Goal: Task Accomplishment & Management: Use online tool/utility

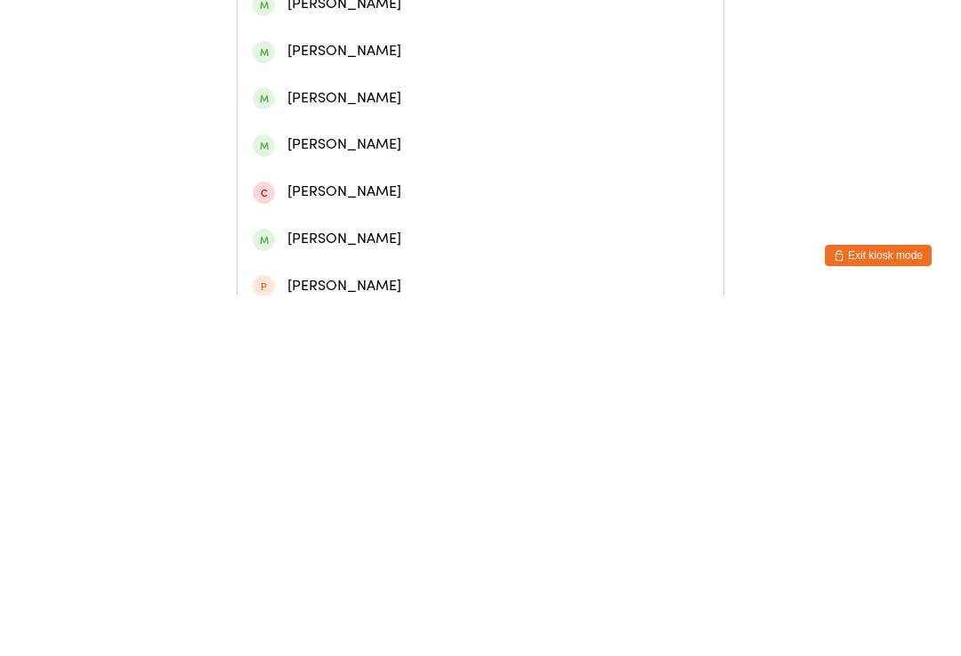
type input "Cartw"
click at [361, 90] on div "[PERSON_NAME]" at bounding box center [481, 82] width 456 height 24
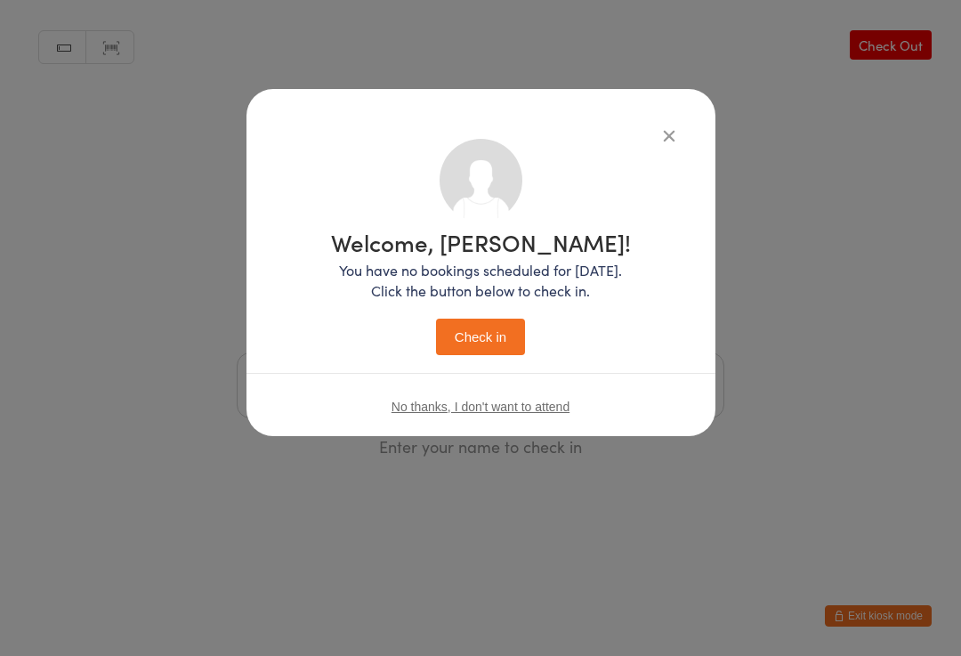
click at [495, 328] on button "Check in" at bounding box center [480, 337] width 89 height 36
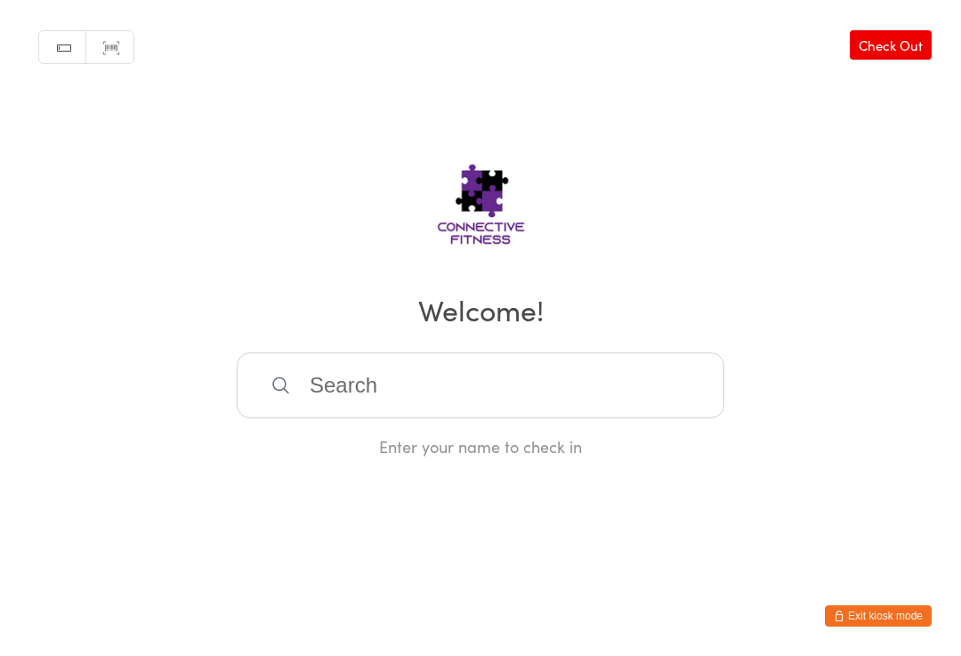
click at [516, 384] on input "search" at bounding box center [481, 385] width 488 height 66
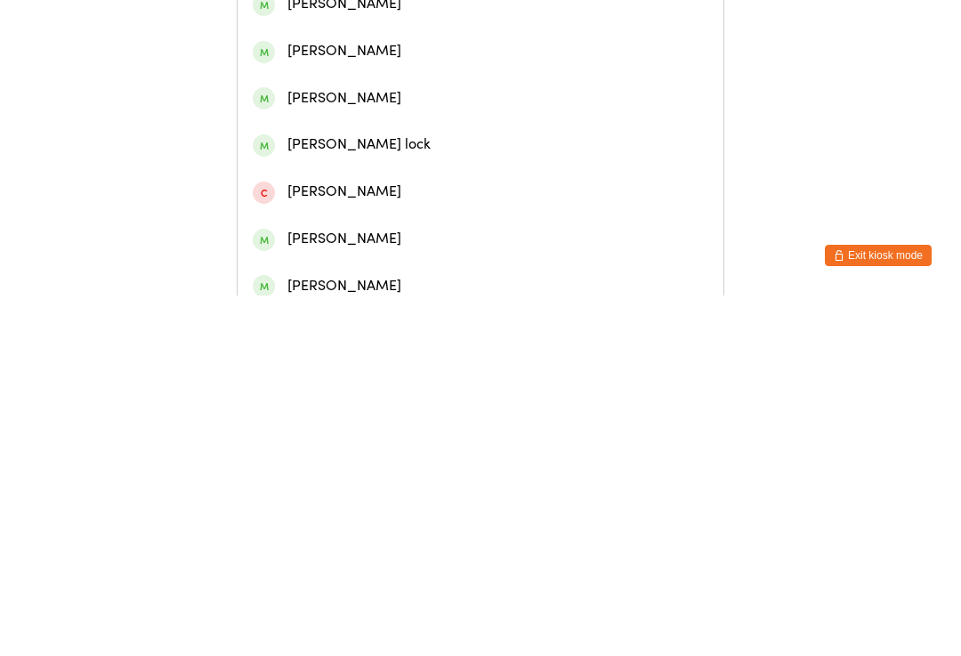
type input "[PERSON_NAME]"
click at [353, 93] on div "[PERSON_NAME]" at bounding box center [481, 82] width 456 height 24
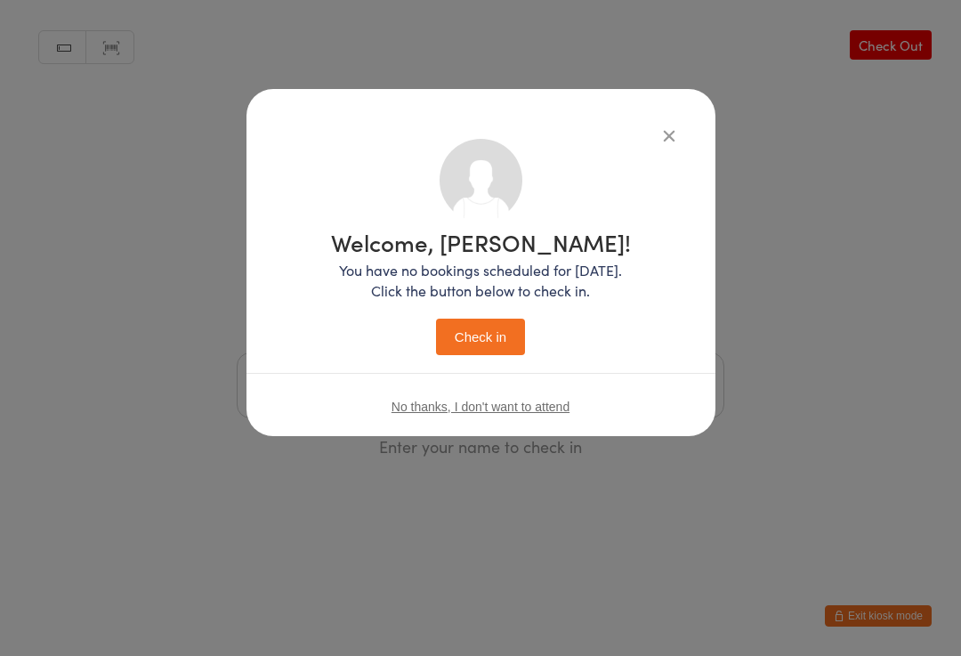
click at [468, 343] on button "Check in" at bounding box center [480, 337] width 89 height 36
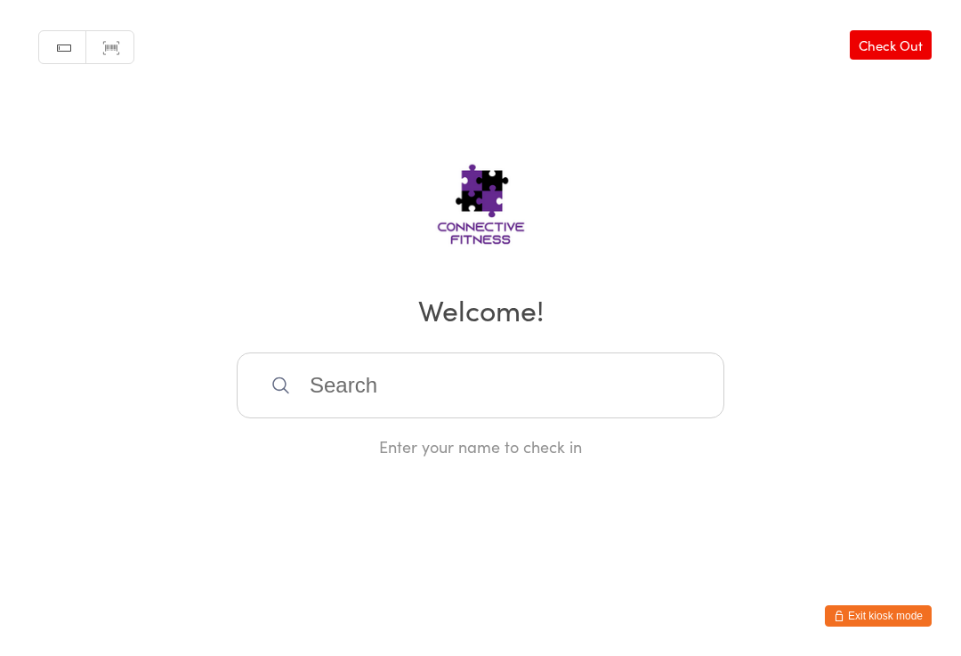
click at [340, 380] on input "search" at bounding box center [481, 385] width 488 height 66
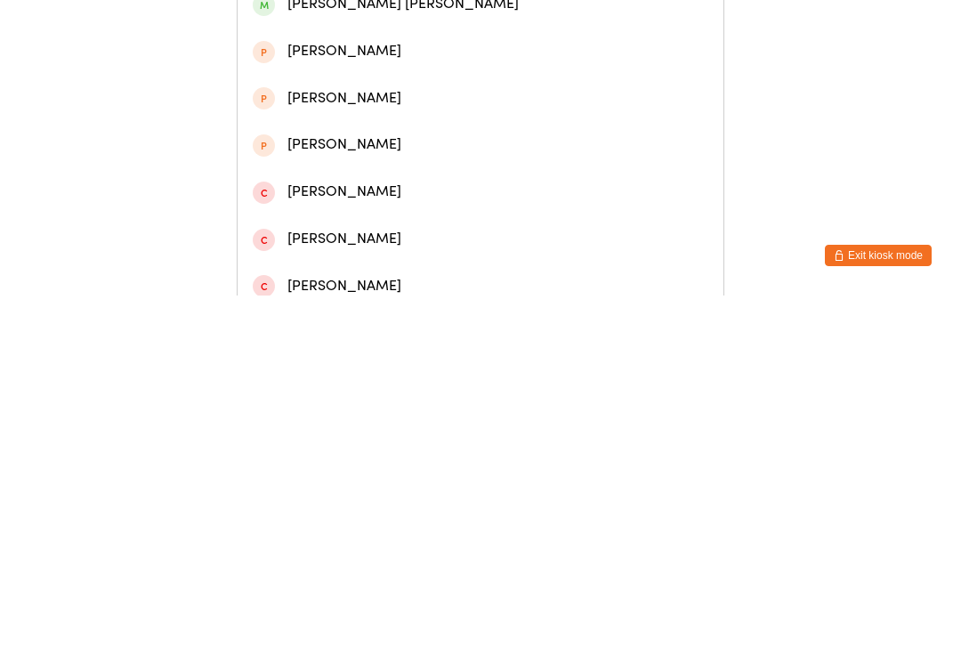
type input "Milly"
click at [303, 83] on div "[PERSON_NAME]" at bounding box center [481, 82] width 456 height 24
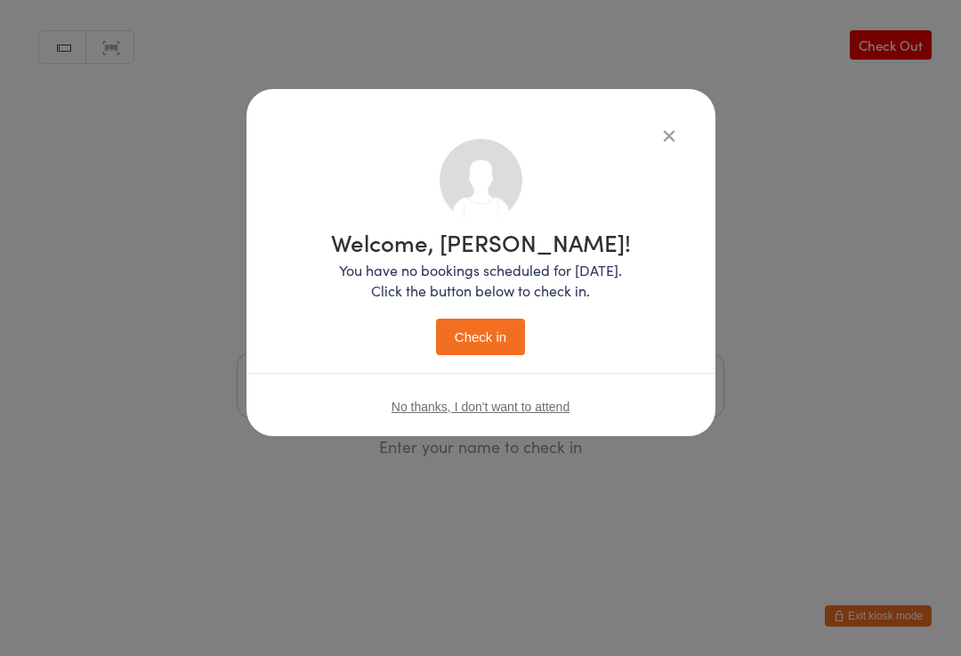
click at [474, 337] on button "Check in" at bounding box center [480, 337] width 89 height 36
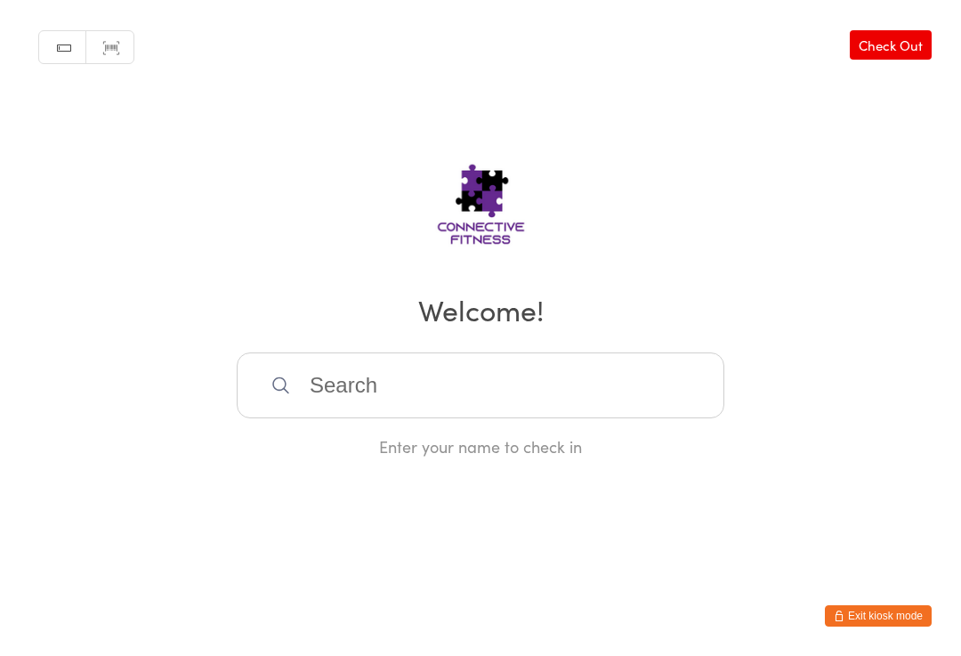
click at [348, 388] on input "search" at bounding box center [481, 385] width 488 height 66
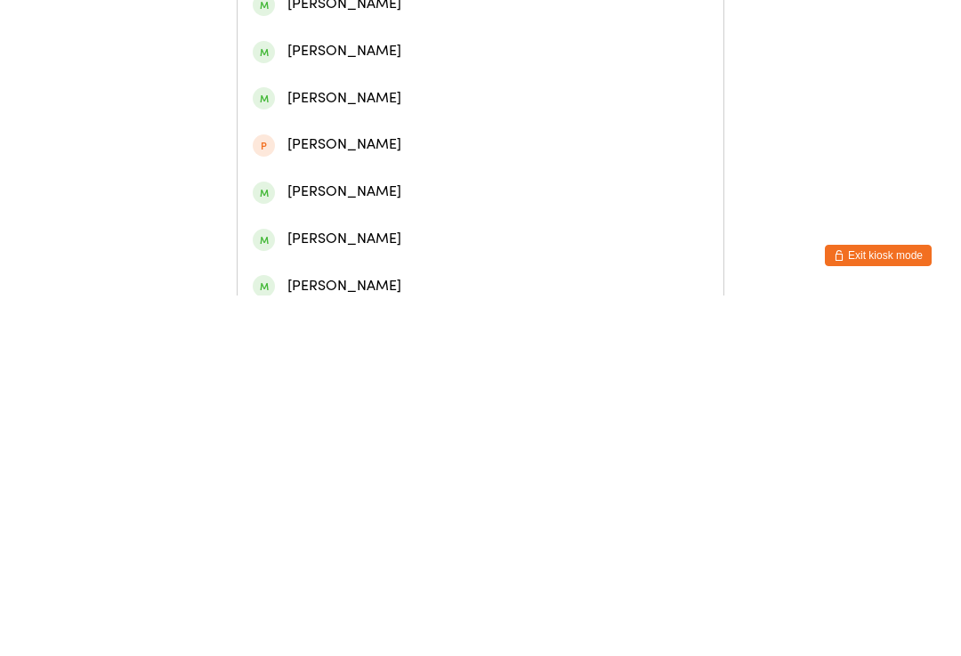
type input "[PERSON_NAME]"
click at [373, 141] on div "[PERSON_NAME]" at bounding box center [481, 129] width 456 height 24
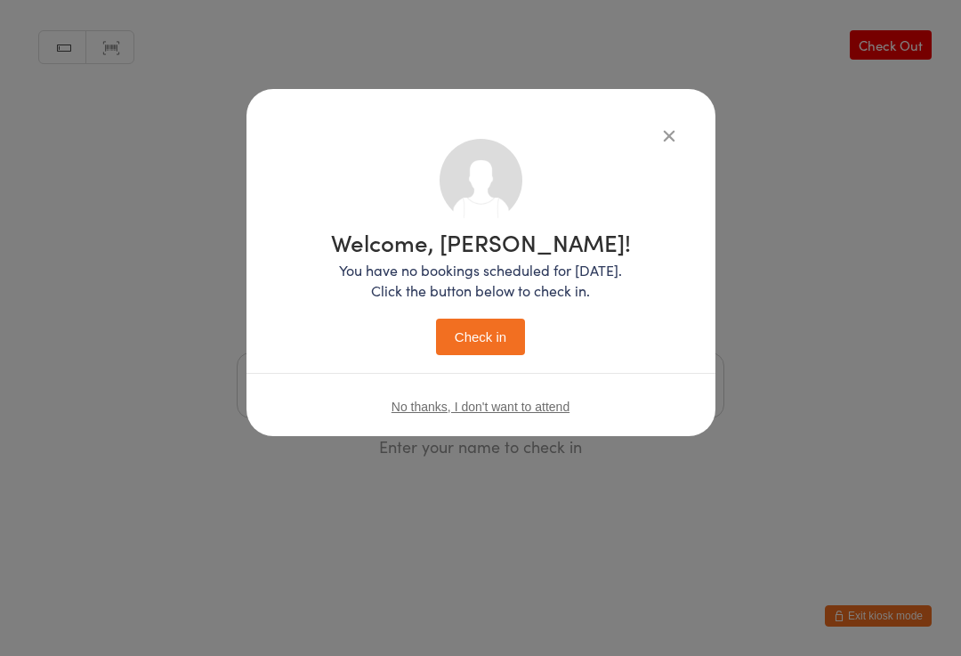
click at [486, 328] on button "Check in" at bounding box center [480, 337] width 89 height 36
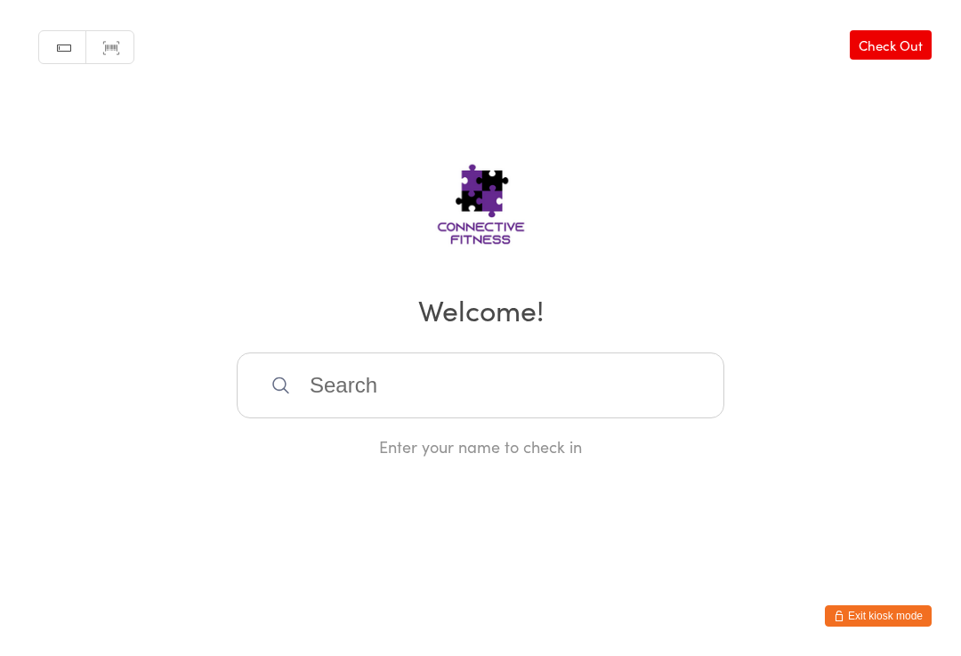
click at [518, 405] on input "search" at bounding box center [481, 385] width 488 height 66
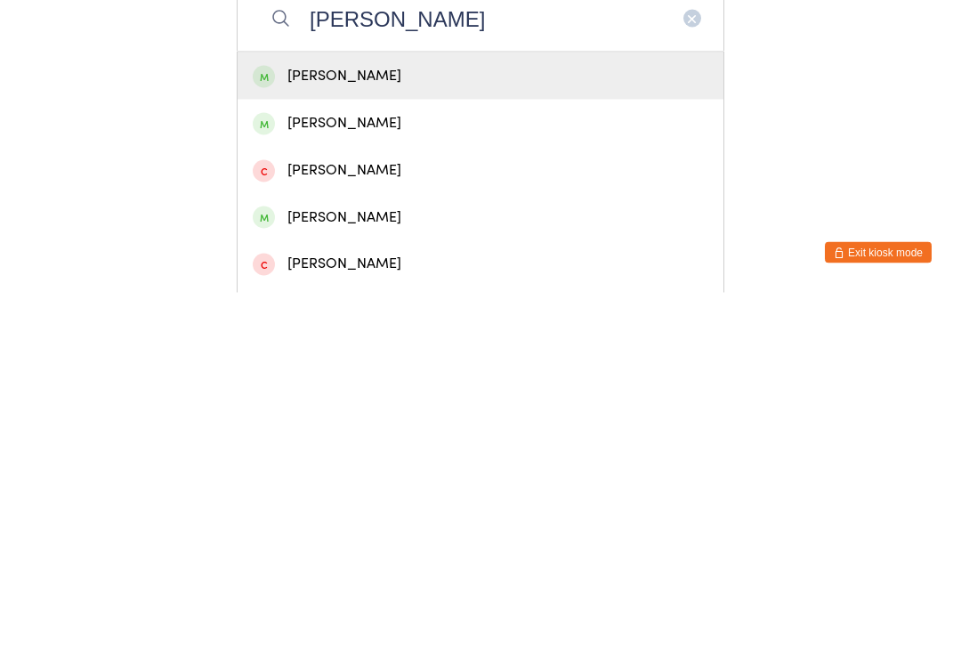
scroll to position [4, 0]
type input "[PERSON_NAME]"
click at [549, 473] on div "[PERSON_NAME]" at bounding box center [481, 485] width 456 height 24
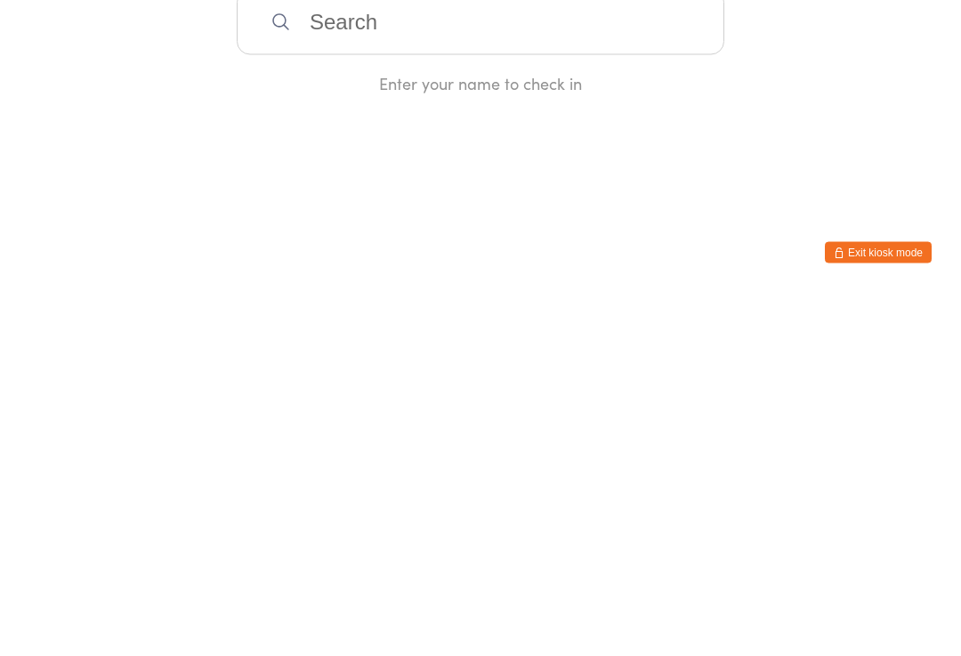
scroll to position [0, 0]
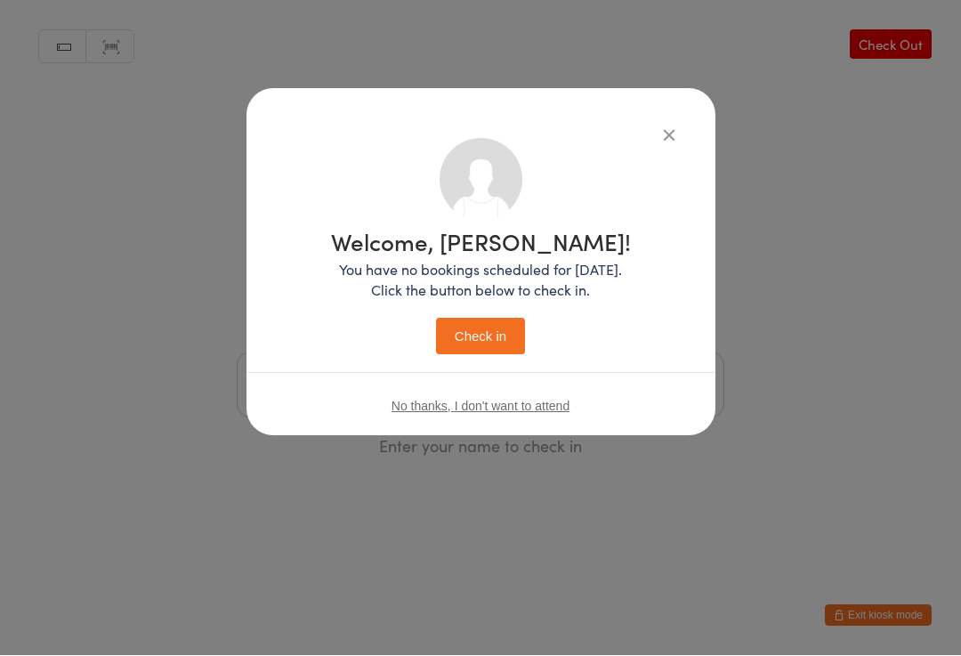
click at [484, 342] on button "Check in" at bounding box center [480, 337] width 89 height 36
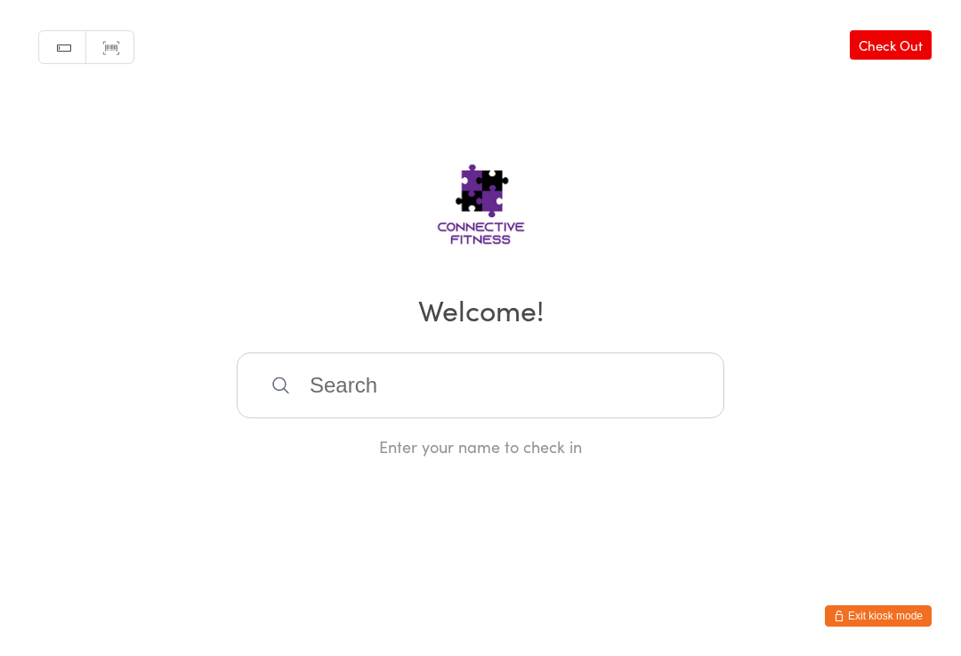
click at [393, 368] on input "search" at bounding box center [481, 385] width 488 height 66
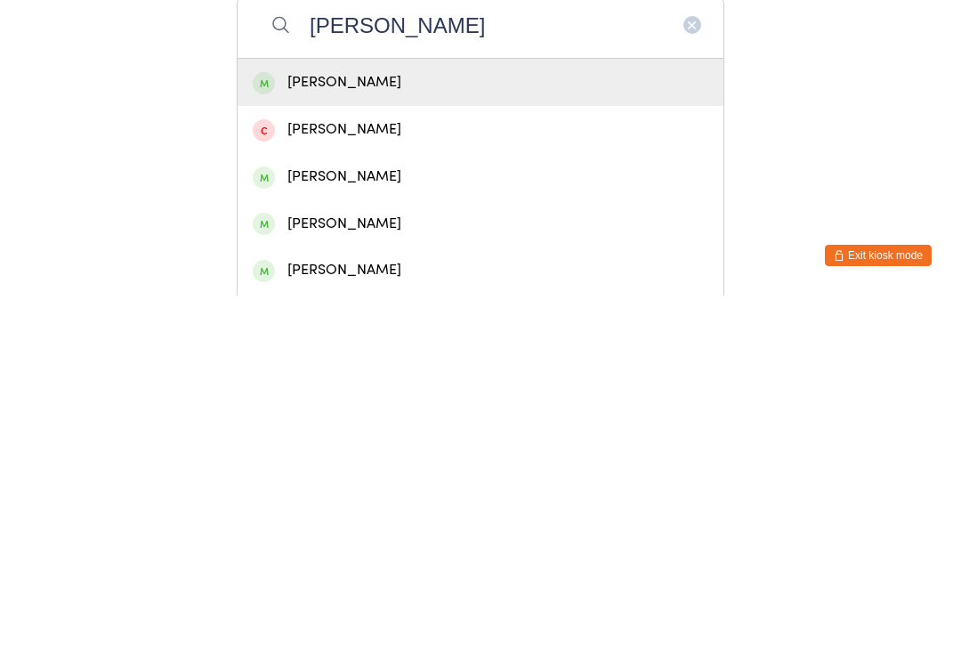
type input "[PERSON_NAME]"
click at [356, 431] on div "[PERSON_NAME]" at bounding box center [481, 443] width 456 height 24
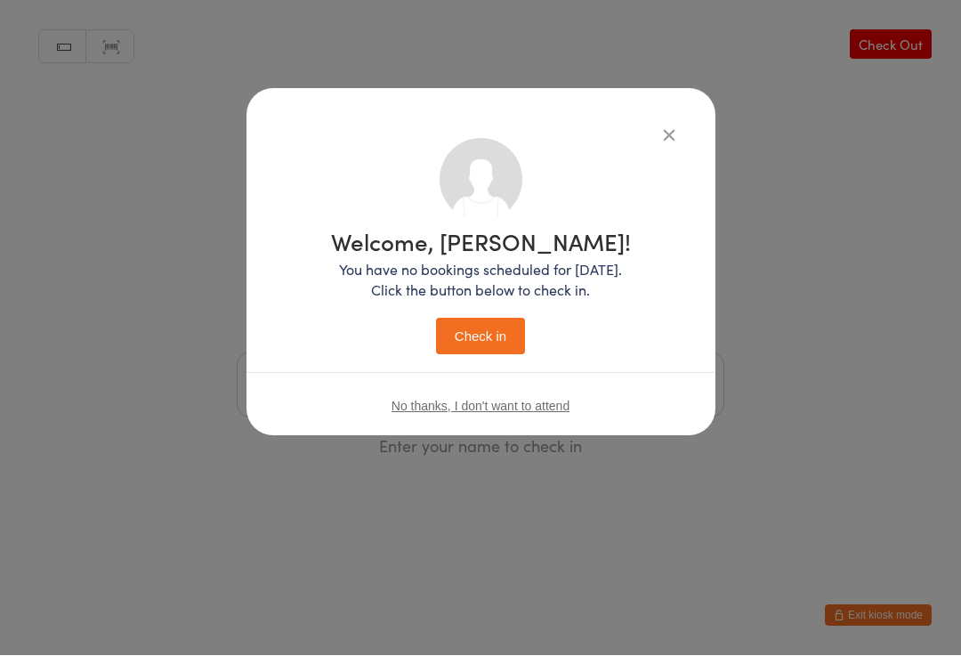
click at [488, 339] on button "Check in" at bounding box center [480, 337] width 89 height 36
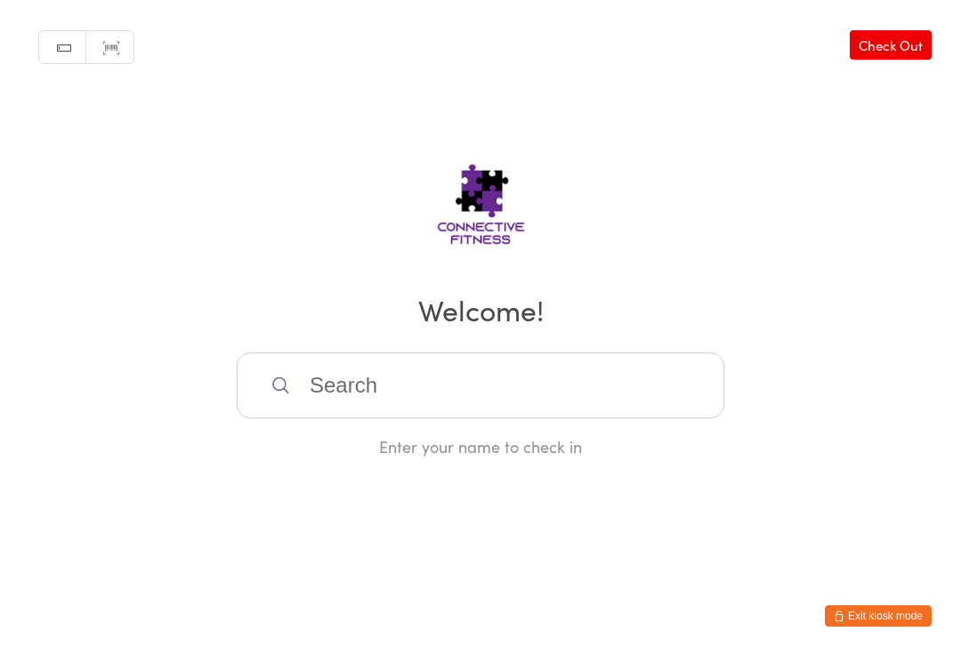
click at [458, 383] on input "search" at bounding box center [481, 385] width 488 height 66
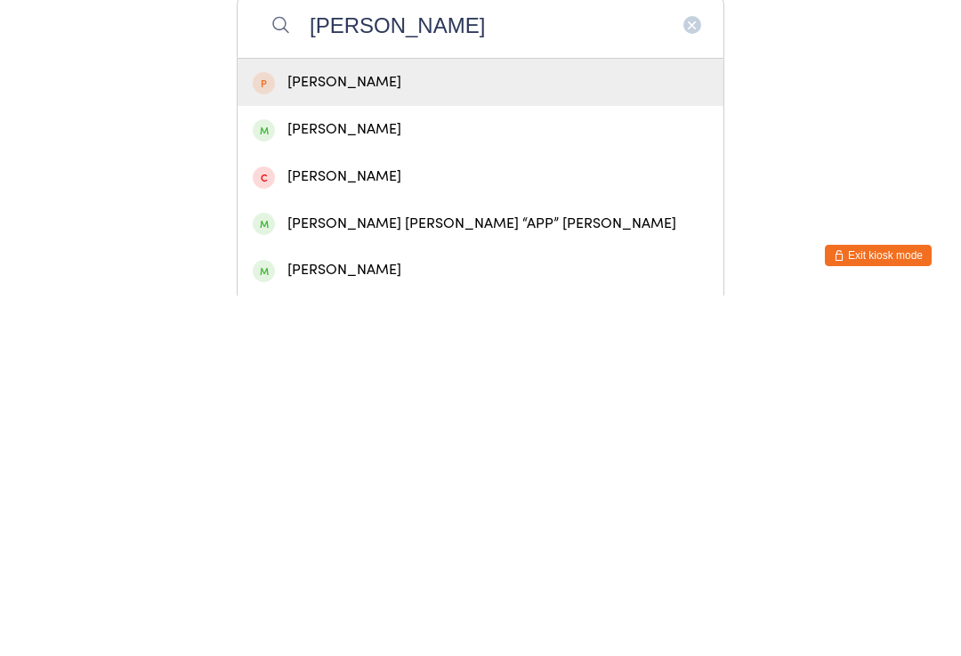
type input "[PERSON_NAME]"
click at [372, 478] on div "[PERSON_NAME]" at bounding box center [481, 490] width 456 height 24
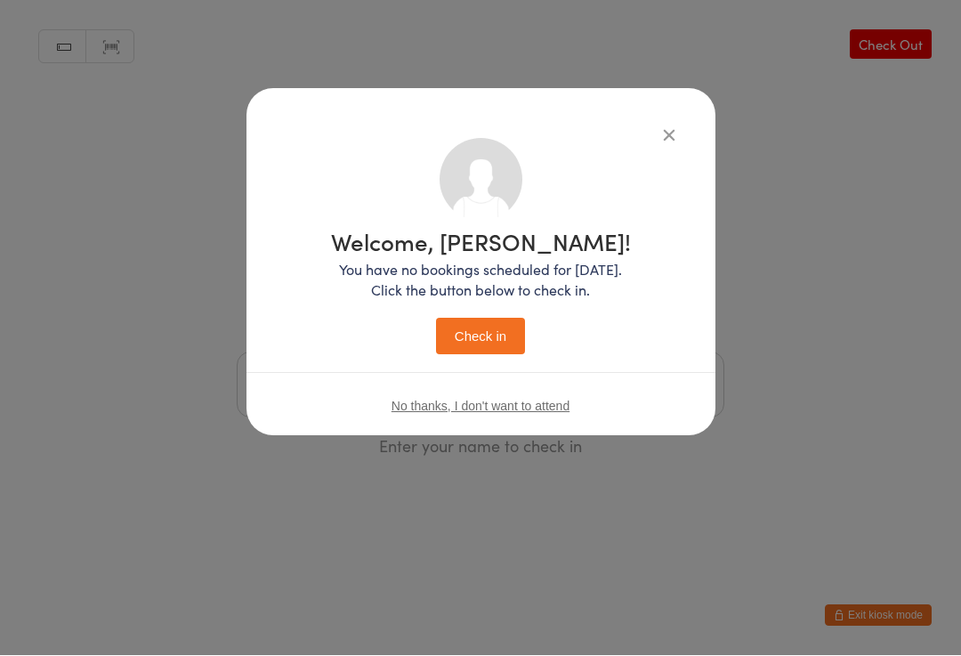
click at [474, 344] on button "Check in" at bounding box center [480, 337] width 89 height 36
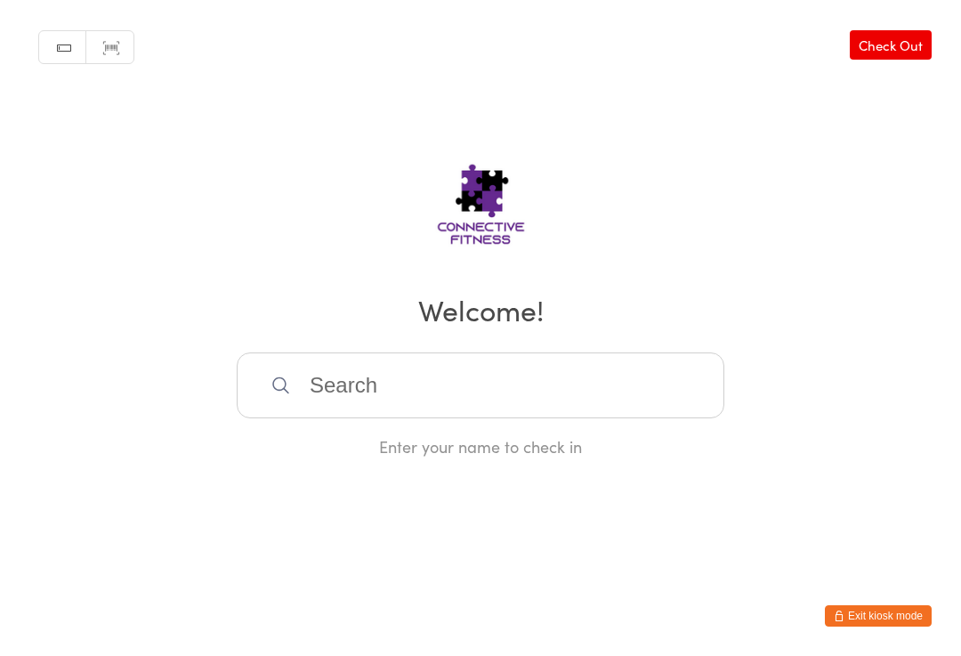
click at [572, 396] on input "search" at bounding box center [481, 385] width 488 height 66
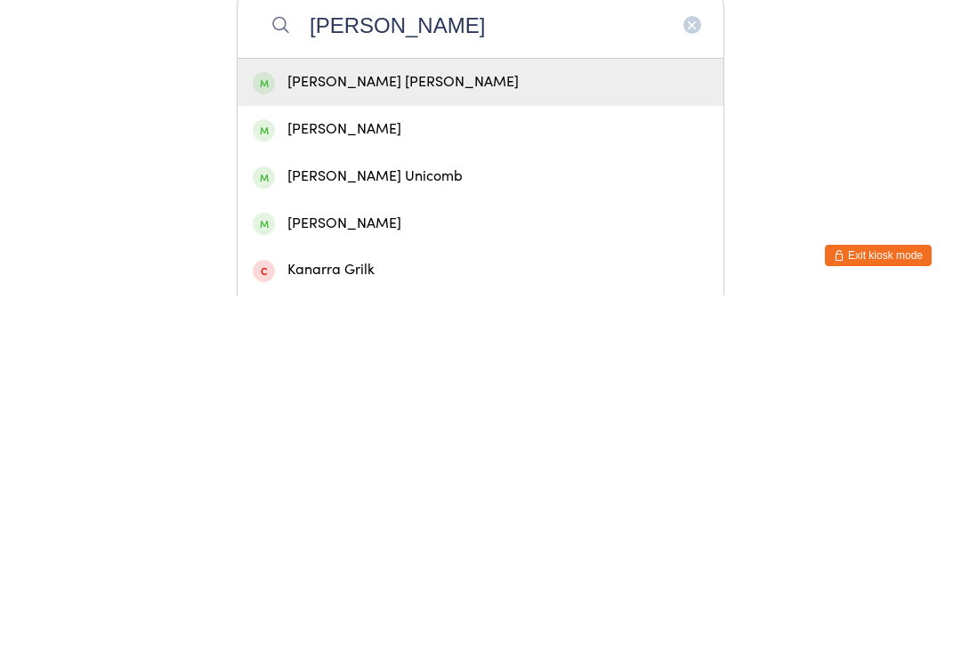
type input "[PERSON_NAME]"
click at [462, 478] on div "[PERSON_NAME]" at bounding box center [481, 490] width 456 height 24
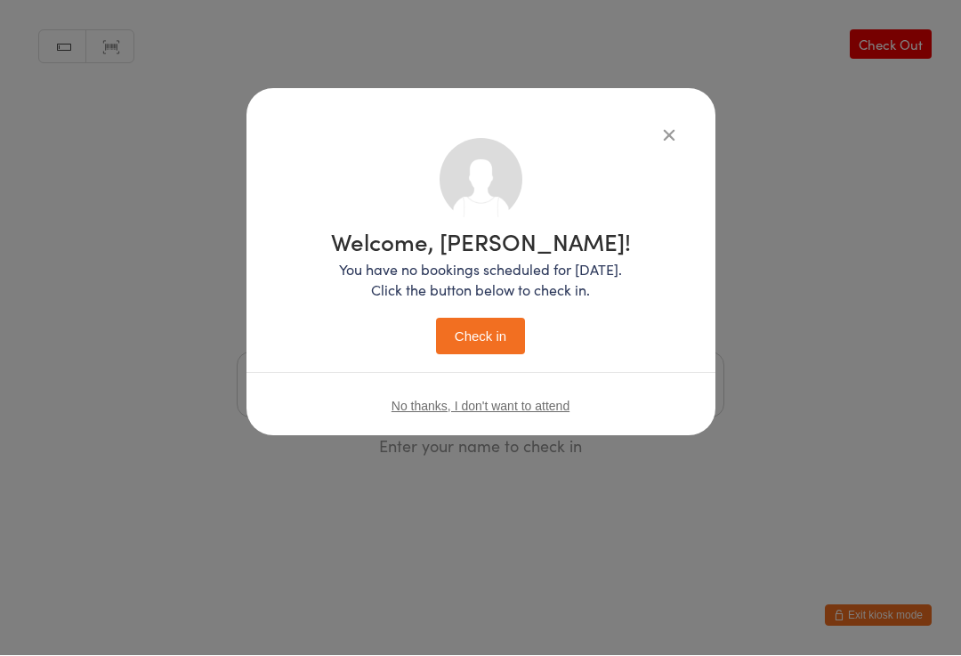
click at [496, 326] on button "Check in" at bounding box center [480, 337] width 89 height 36
